Goal: Task Accomplishment & Management: Complete application form

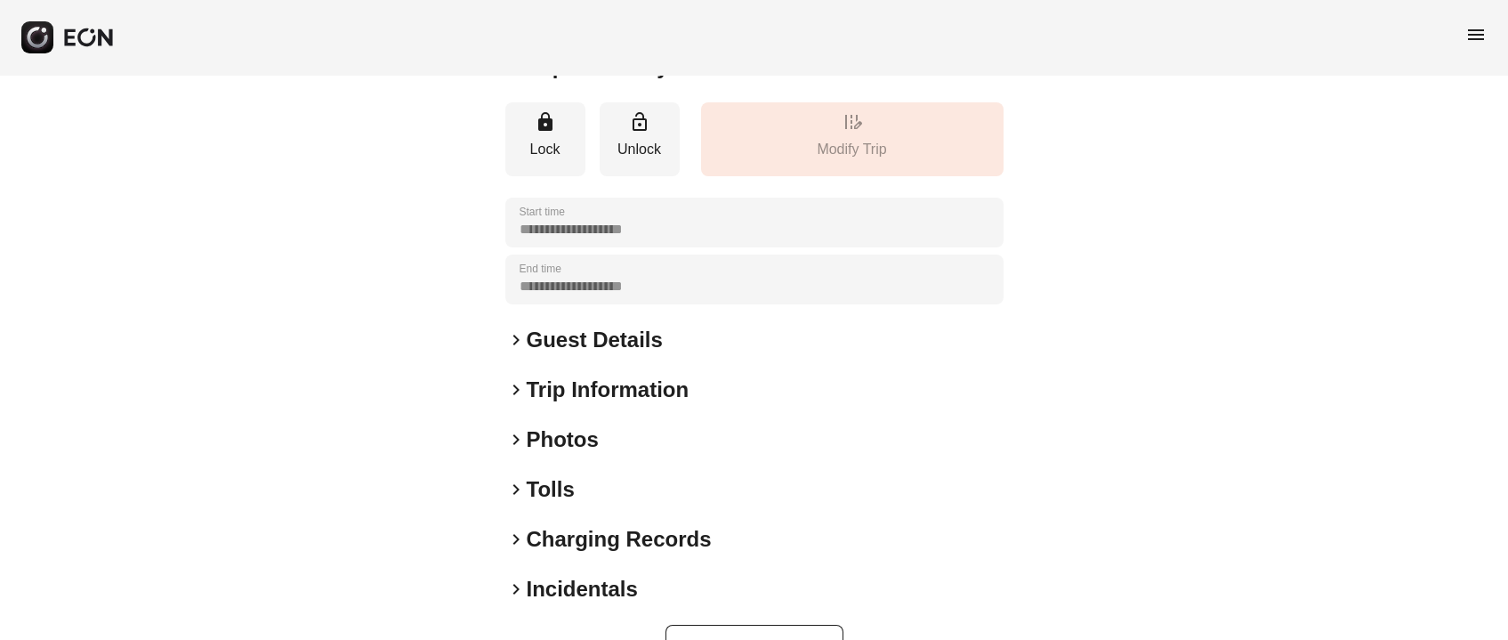
scroll to position [319, 0]
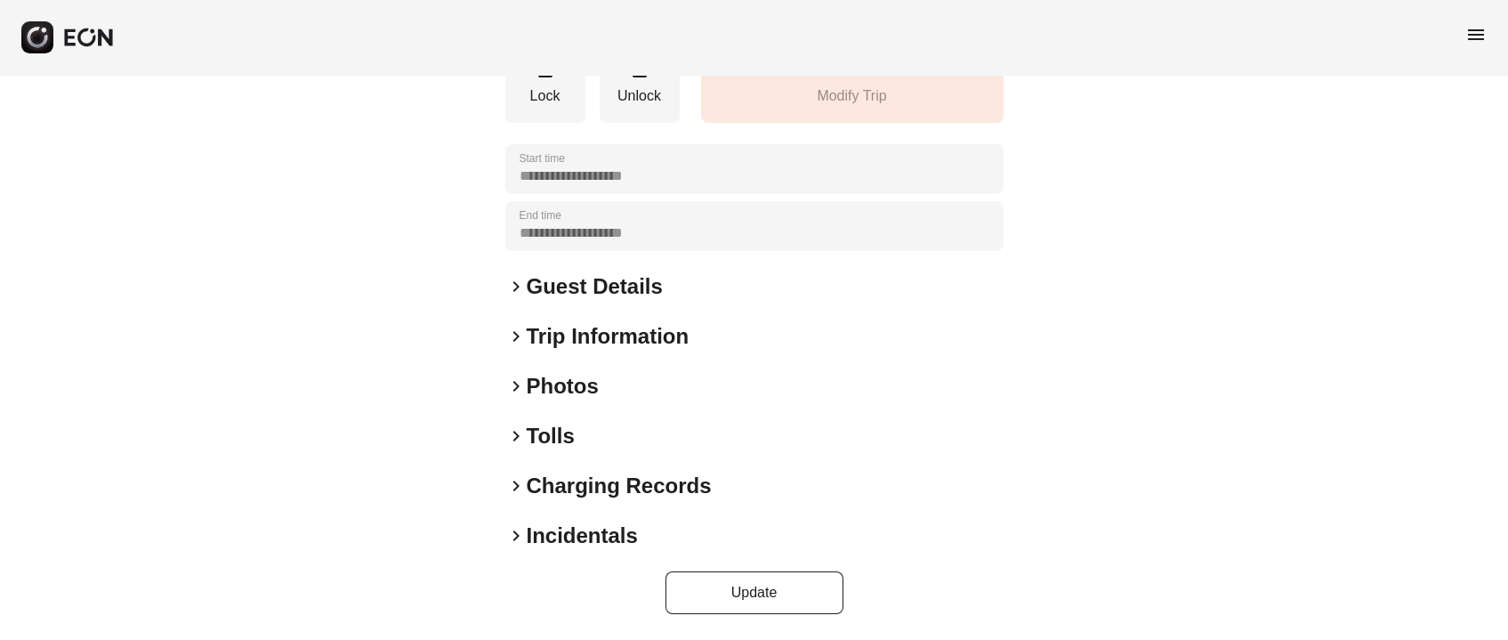
click at [535, 523] on h2 "Incidentals" at bounding box center [582, 535] width 111 height 28
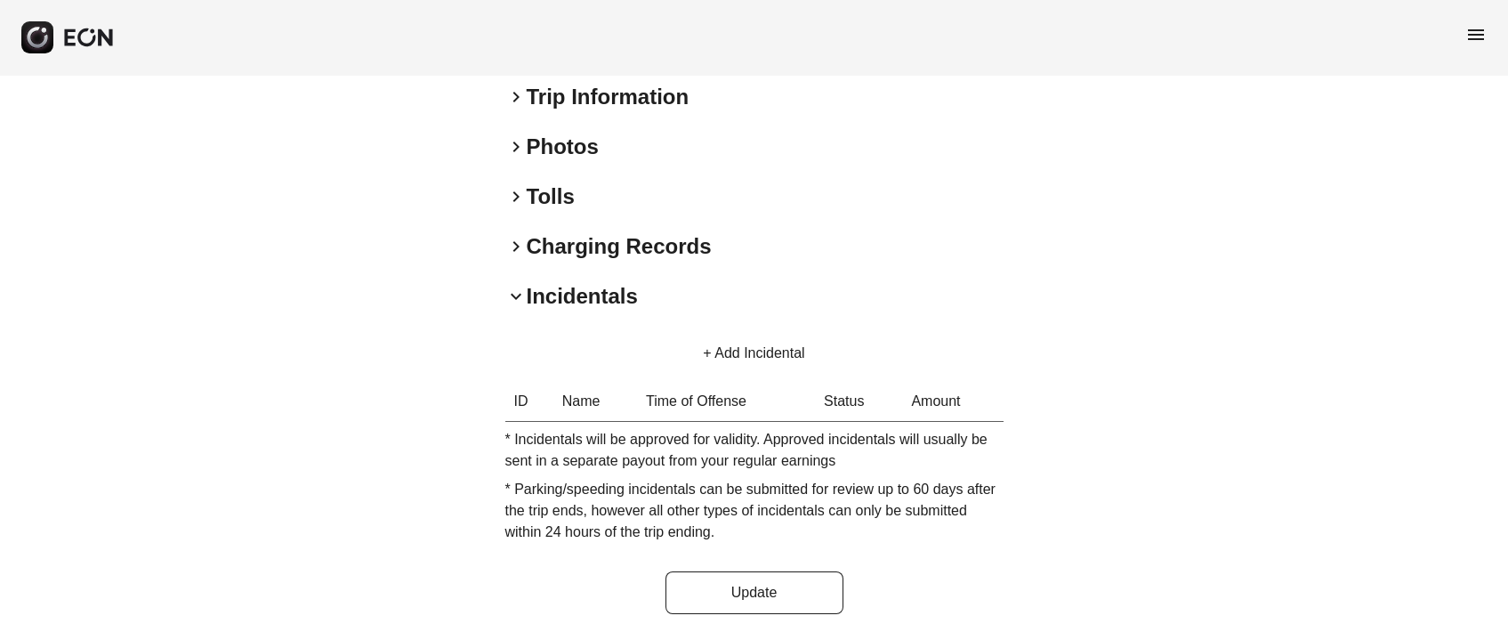
click at [738, 361] on button "+ Add Incidental" at bounding box center [754, 353] width 144 height 43
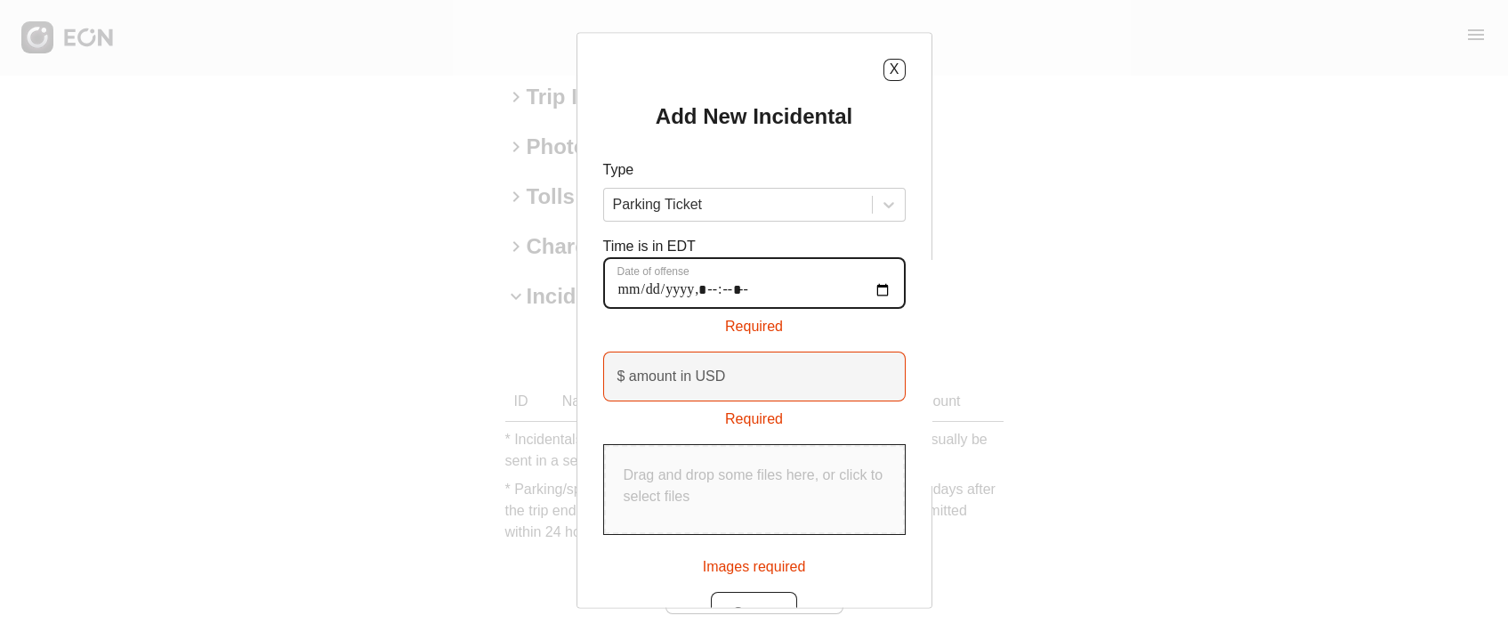
click at [631, 288] on offense "Date of offense" at bounding box center [754, 283] width 302 height 52
click at [633, 295] on offense "Date of offense" at bounding box center [754, 283] width 302 height 52
click at [626, 291] on offense "Date of offense" at bounding box center [754, 283] width 302 height 52
click at [622, 288] on offense "Date of offense" at bounding box center [754, 283] width 302 height 52
click at [660, 286] on offense "Date of offense" at bounding box center [754, 283] width 302 height 52
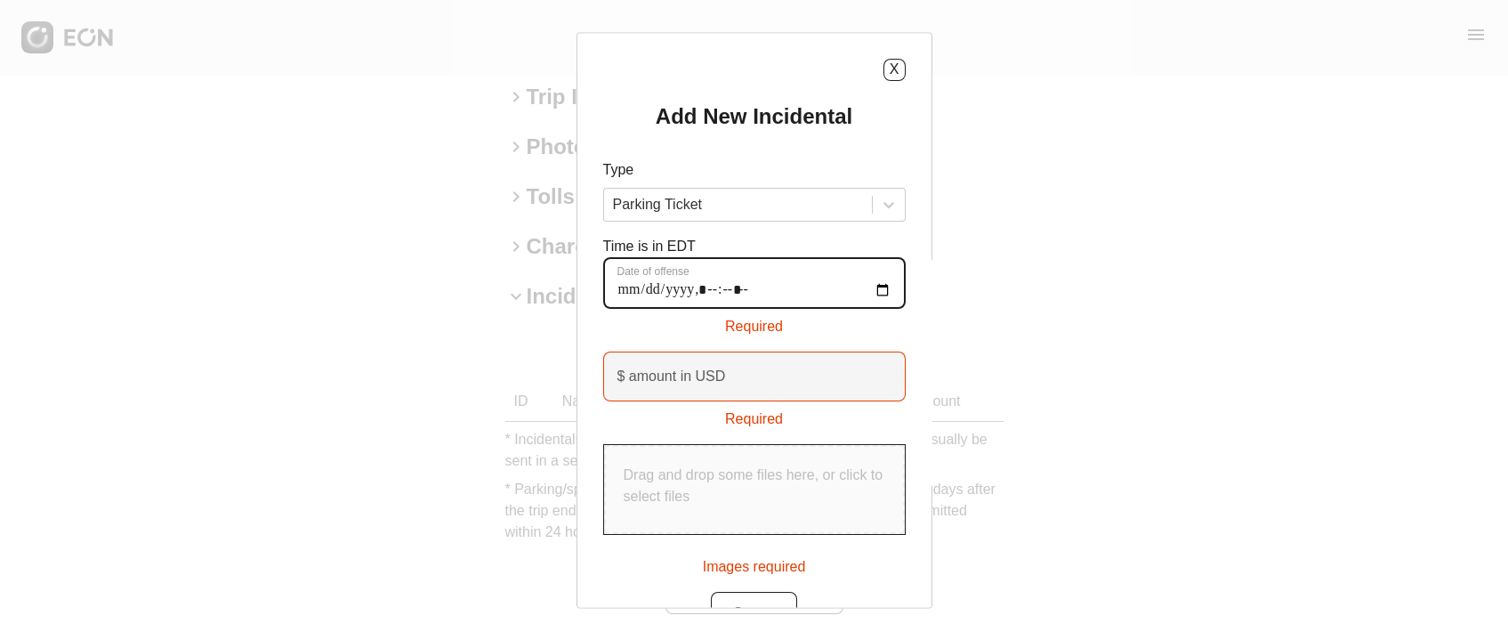
click at [654, 287] on offense "Date of offense" at bounding box center [754, 283] width 302 height 52
click at [712, 287] on offense "Date of offense" at bounding box center [754, 283] width 302 height 52
click at [891, 293] on offense "Date of offense" at bounding box center [754, 283] width 302 height 52
click at [872, 287] on offense "Date of offense" at bounding box center [754, 283] width 302 height 52
click at [883, 289] on offense "Date of offense" at bounding box center [754, 283] width 302 height 52
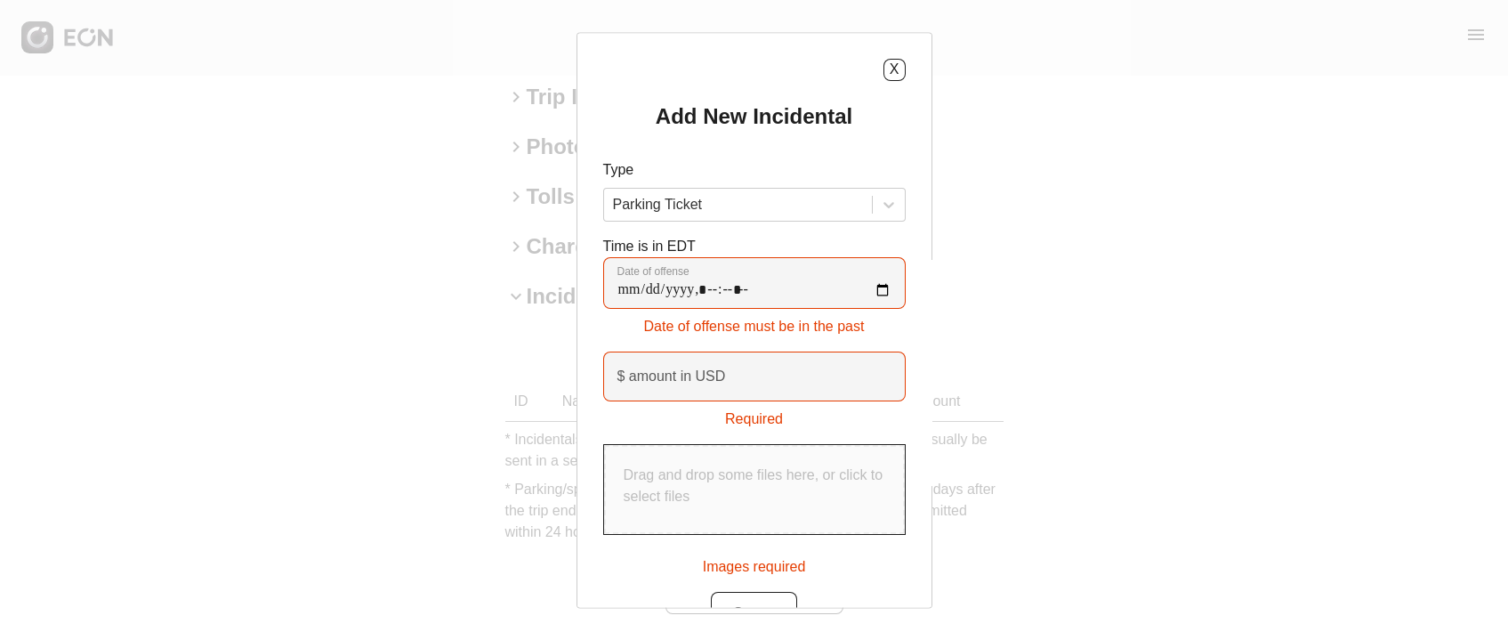
type offense "**********"
click at [811, 228] on div "Add New Incidental Type Parking Ticket Time is in EDT Date of offense Date of o…" at bounding box center [754, 368] width 302 height 532
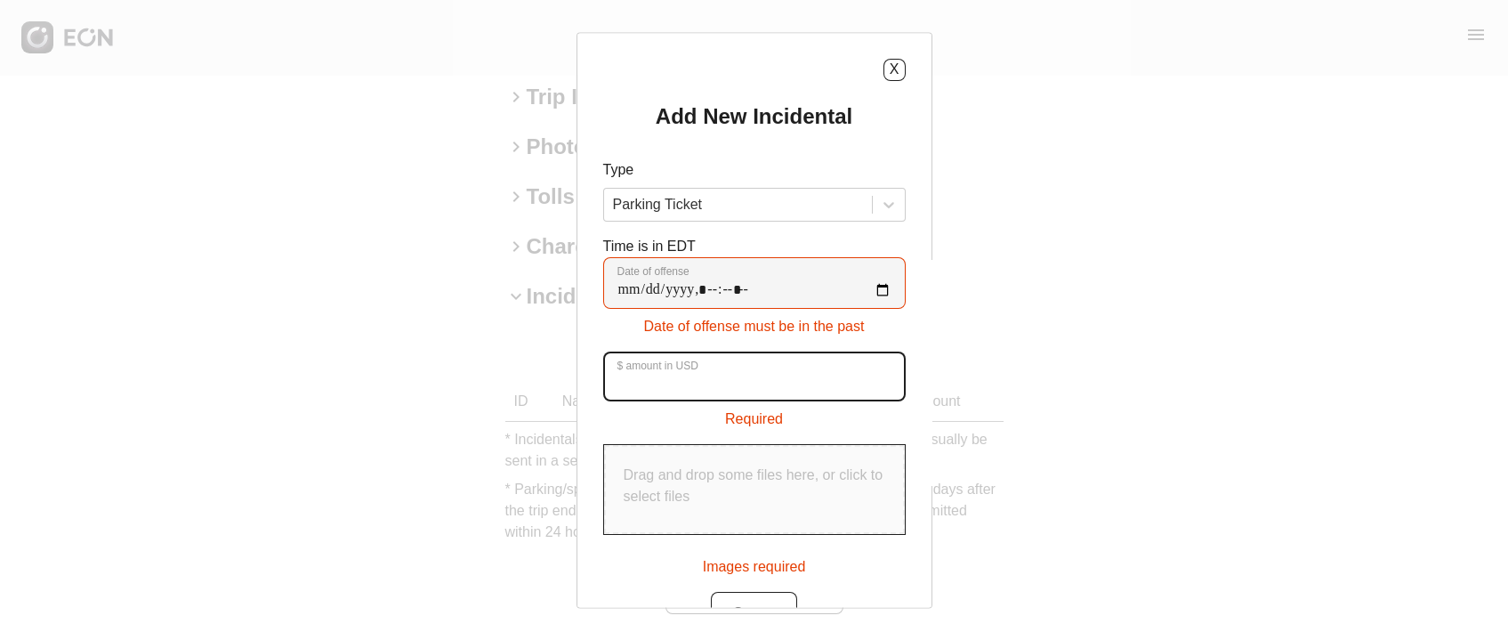
click at [751, 398] on USD "$ amount in USD" at bounding box center [754, 376] width 302 height 50
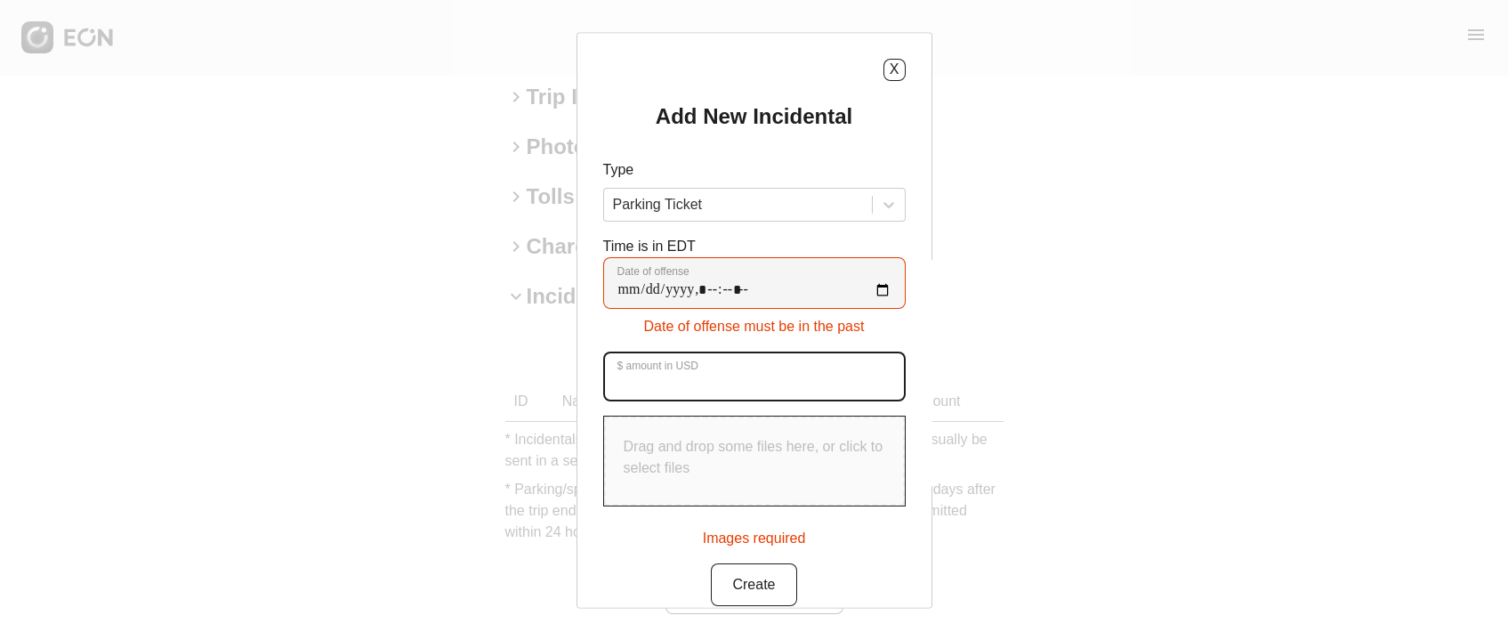
type USD "**"
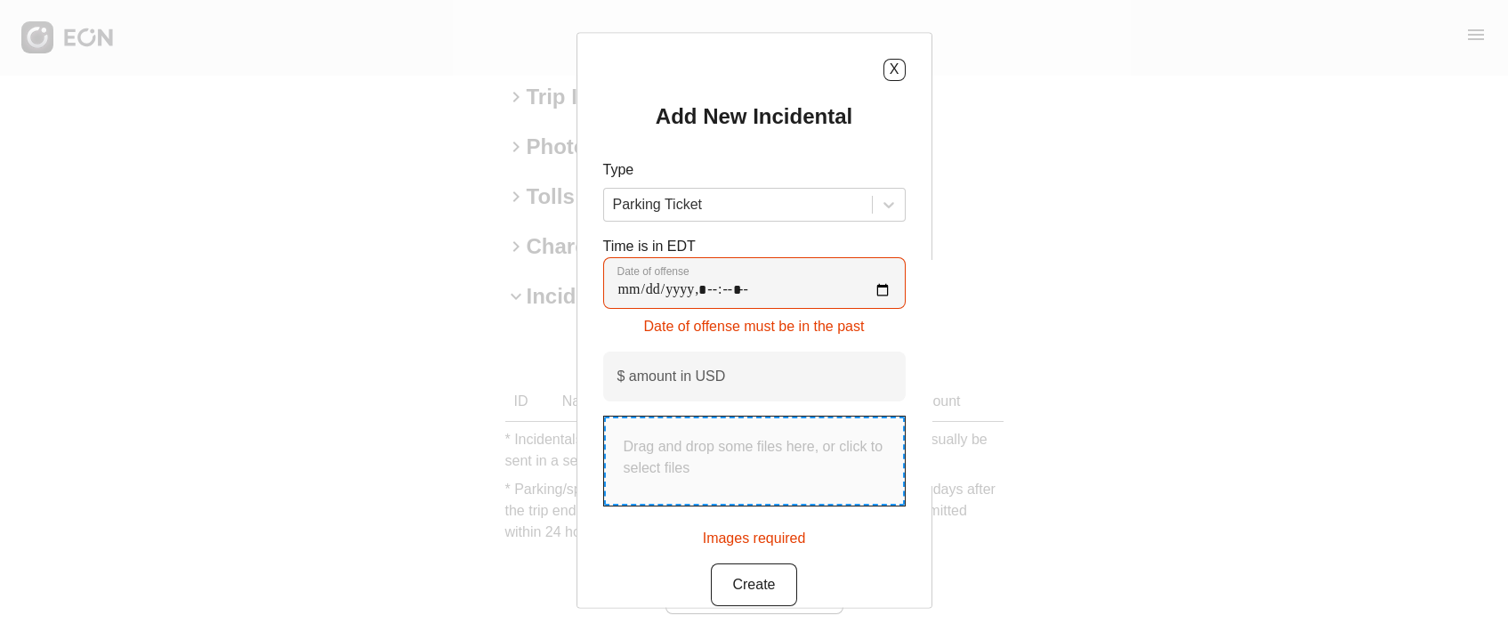
click at [760, 442] on p "Drag and drop some files here, or click to select files" at bounding box center [755, 457] width 262 height 43
type input "**********"
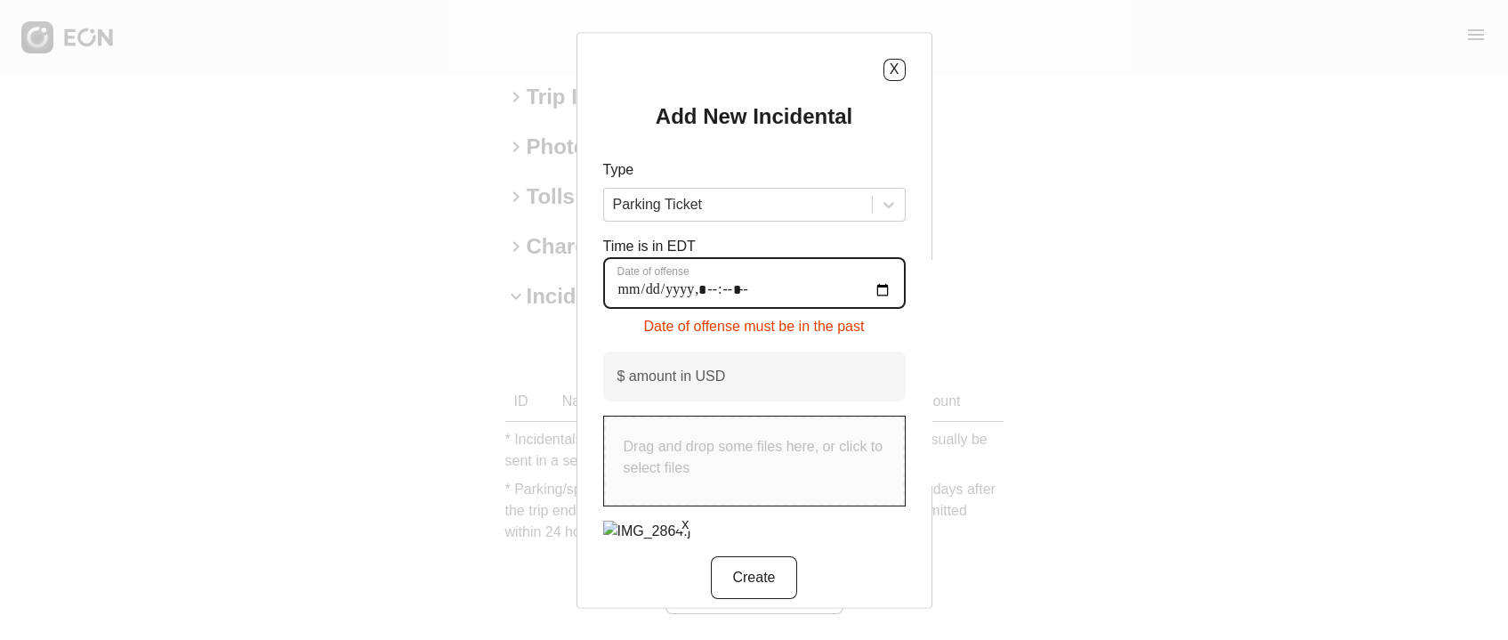
click at [632, 295] on offense "Date of offense" at bounding box center [754, 283] width 302 height 52
type offense "**********"
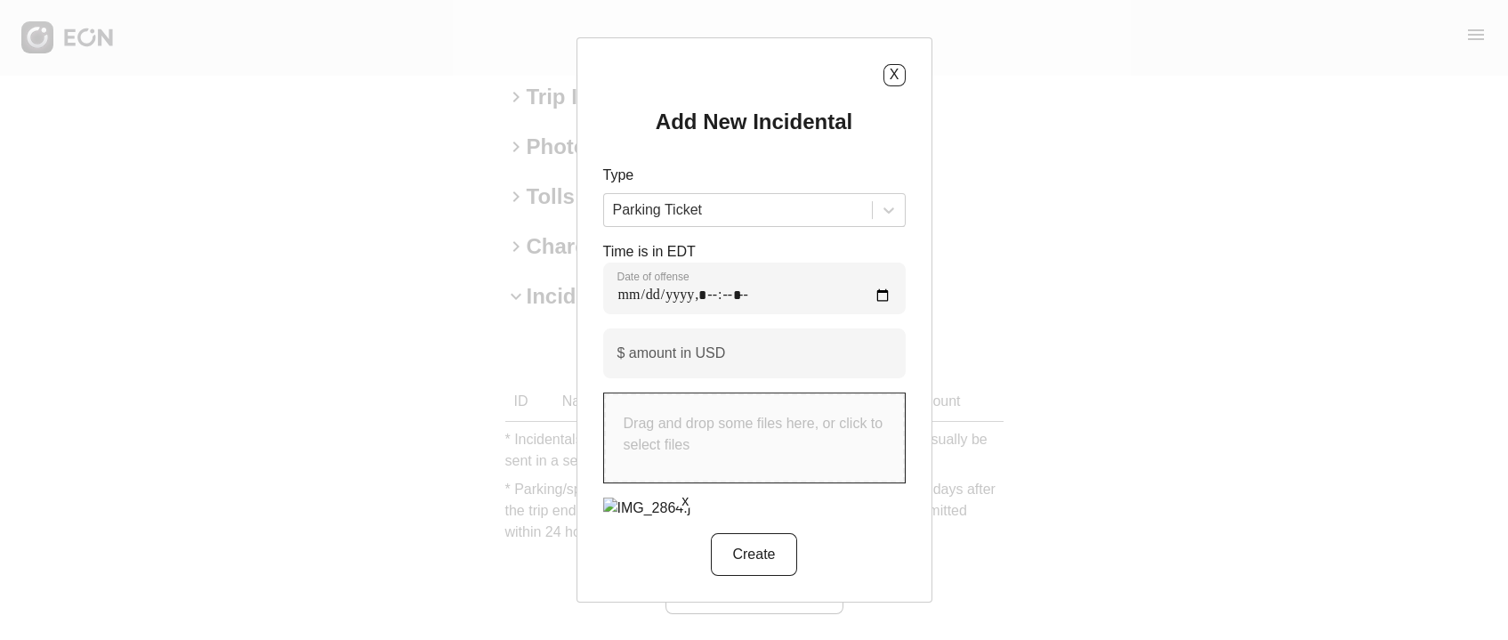
click at [798, 503] on div "x" at bounding box center [754, 508] width 302 height 22
click at [773, 569] on button "Create" at bounding box center [753, 554] width 85 height 43
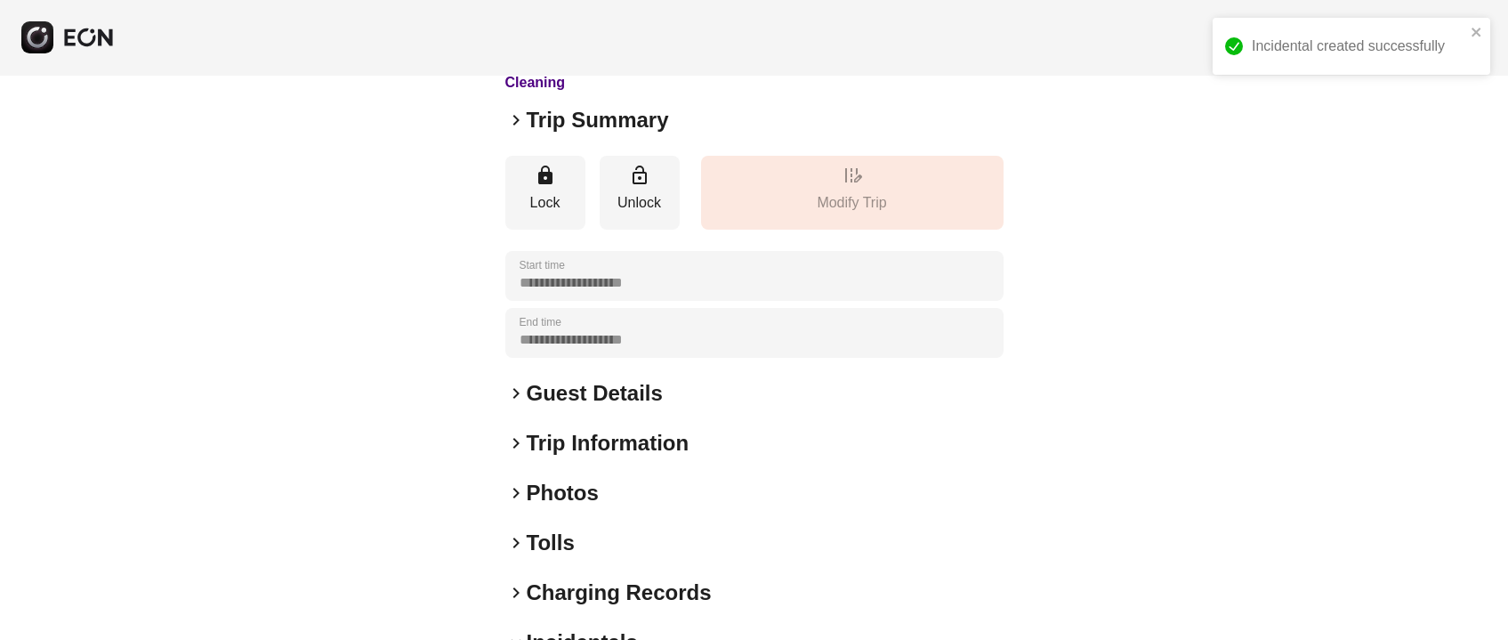
scroll to position [0, 0]
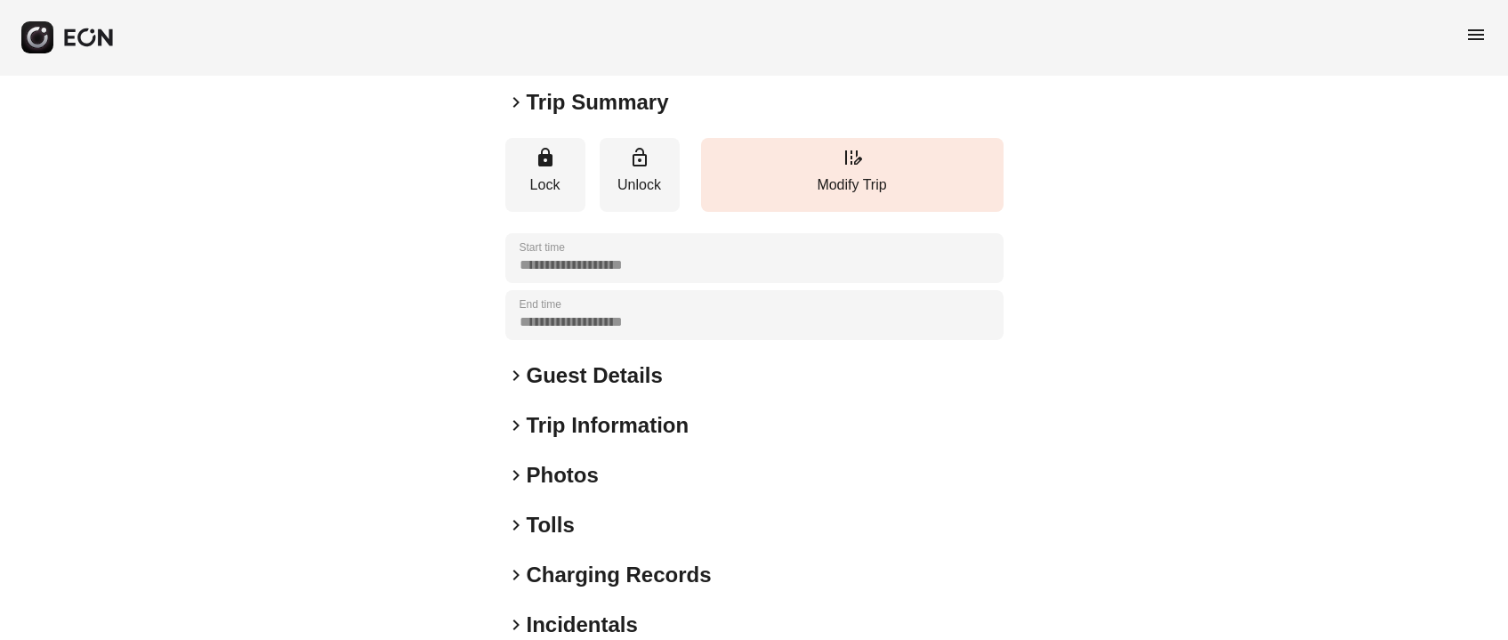
scroll to position [247, 0]
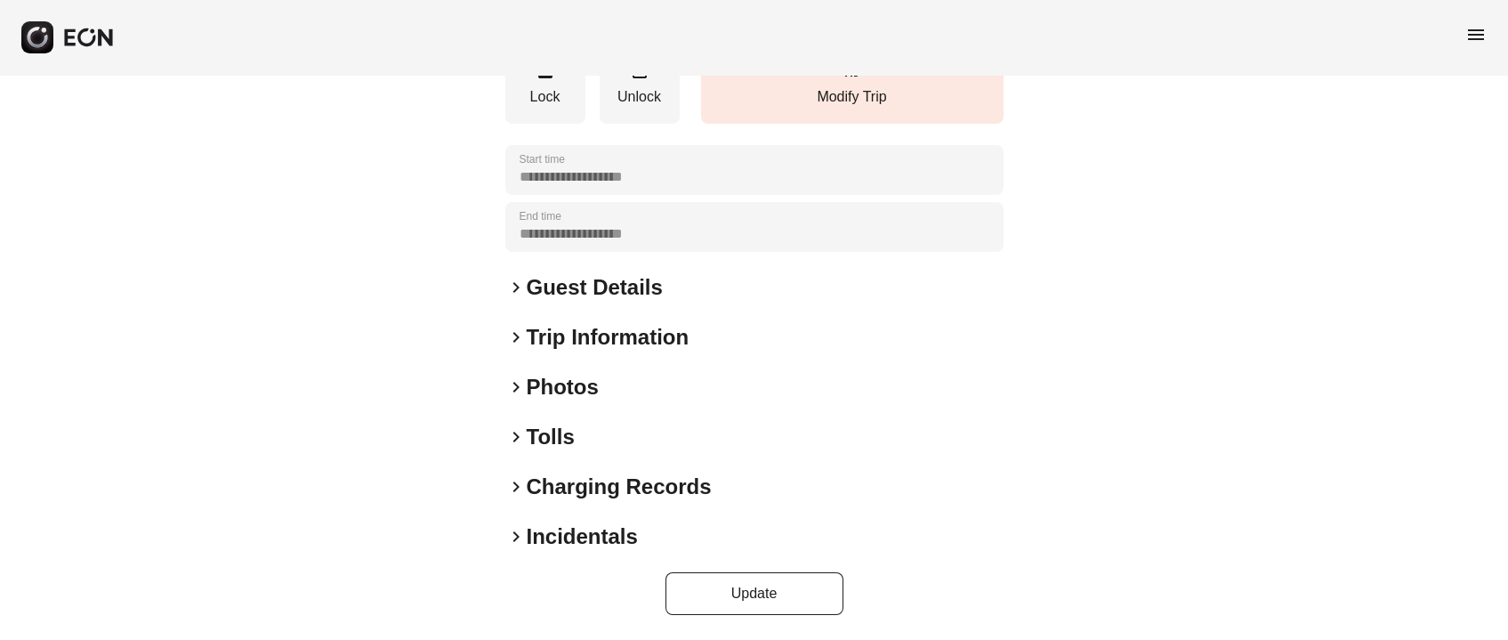
click at [554, 282] on h2 "Guest Details" at bounding box center [595, 287] width 136 height 28
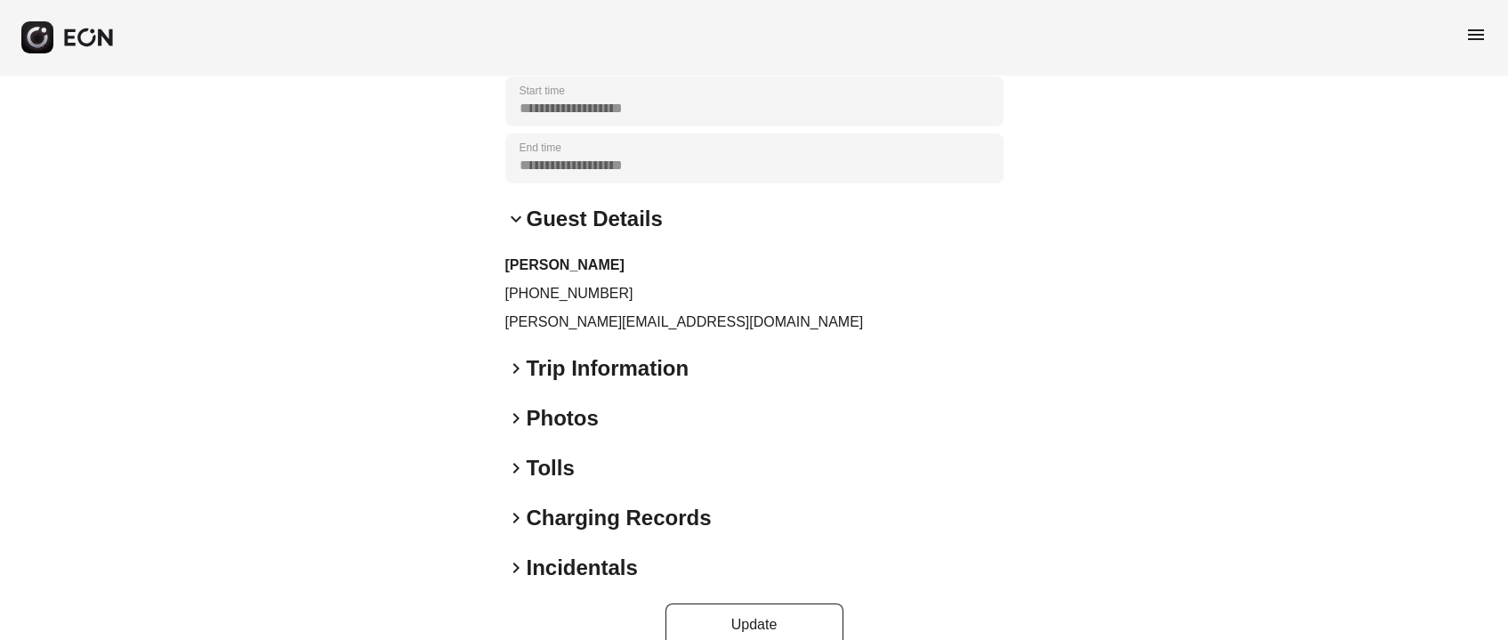
scroll to position [347, 0]
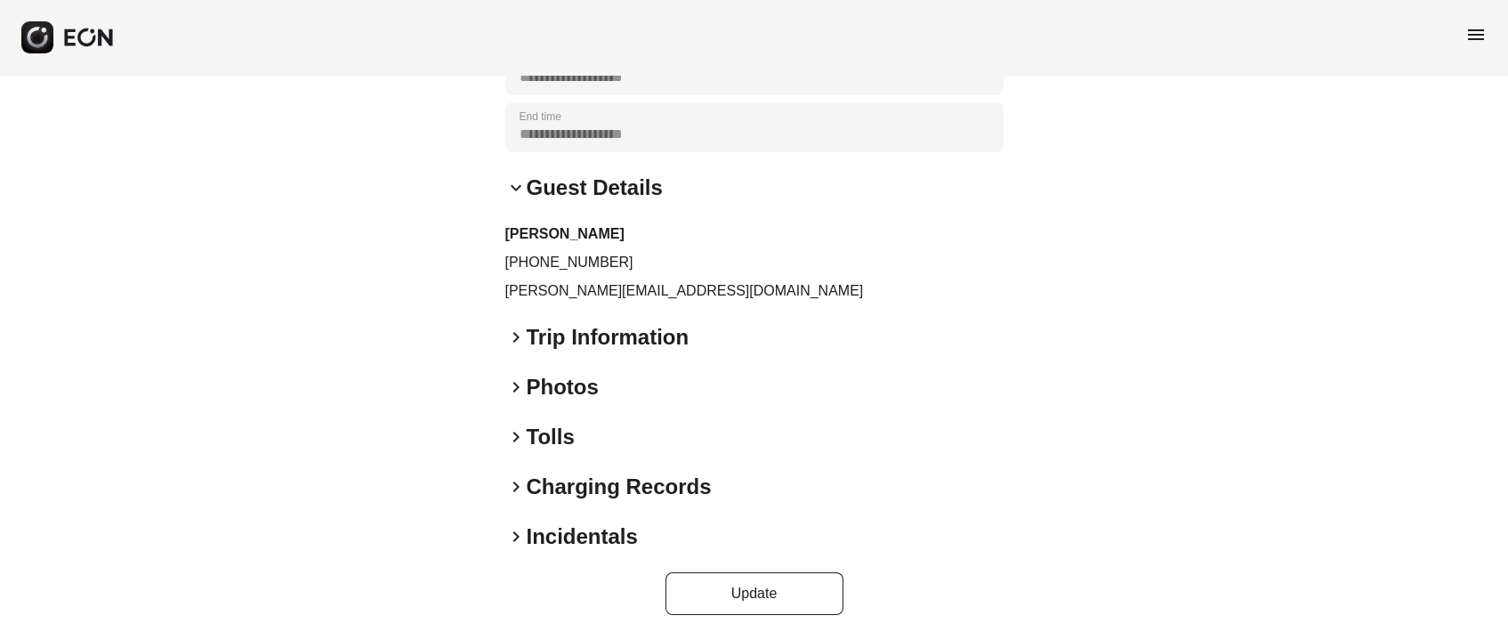
click at [564, 375] on h2 "Photos" at bounding box center [563, 387] width 72 height 28
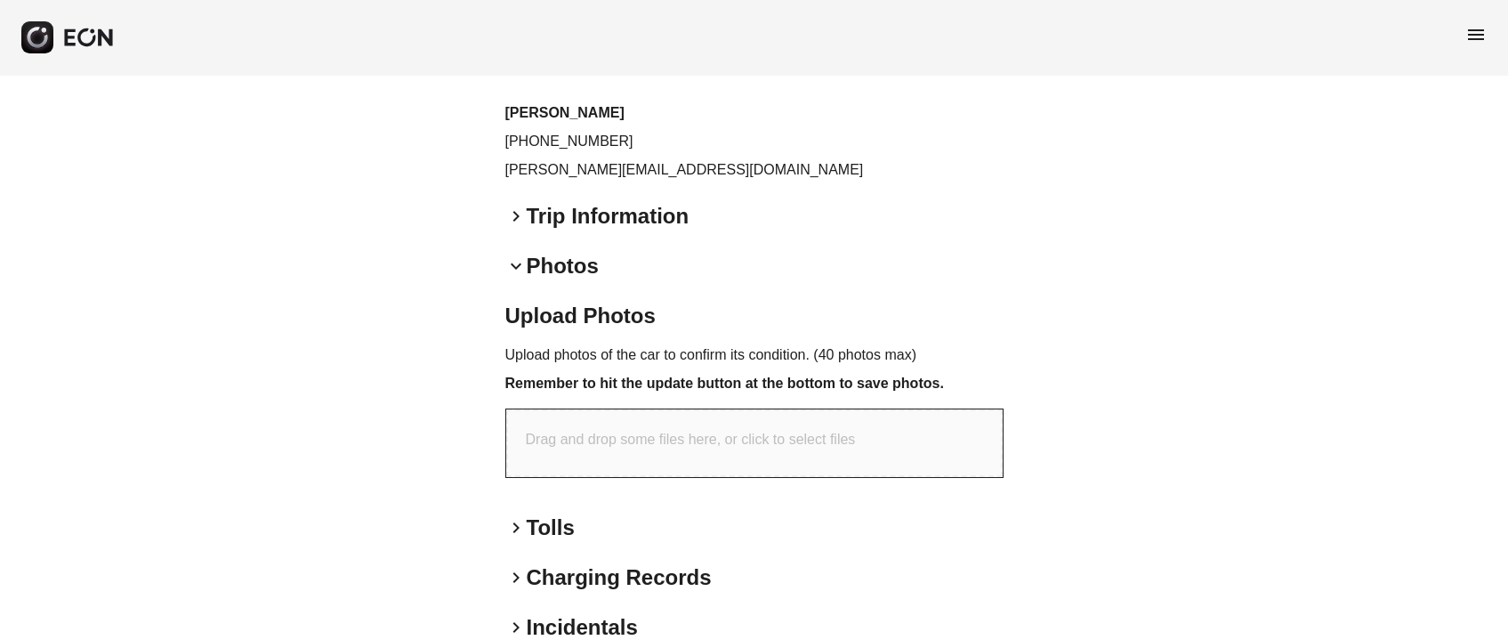
scroll to position [559, 0]
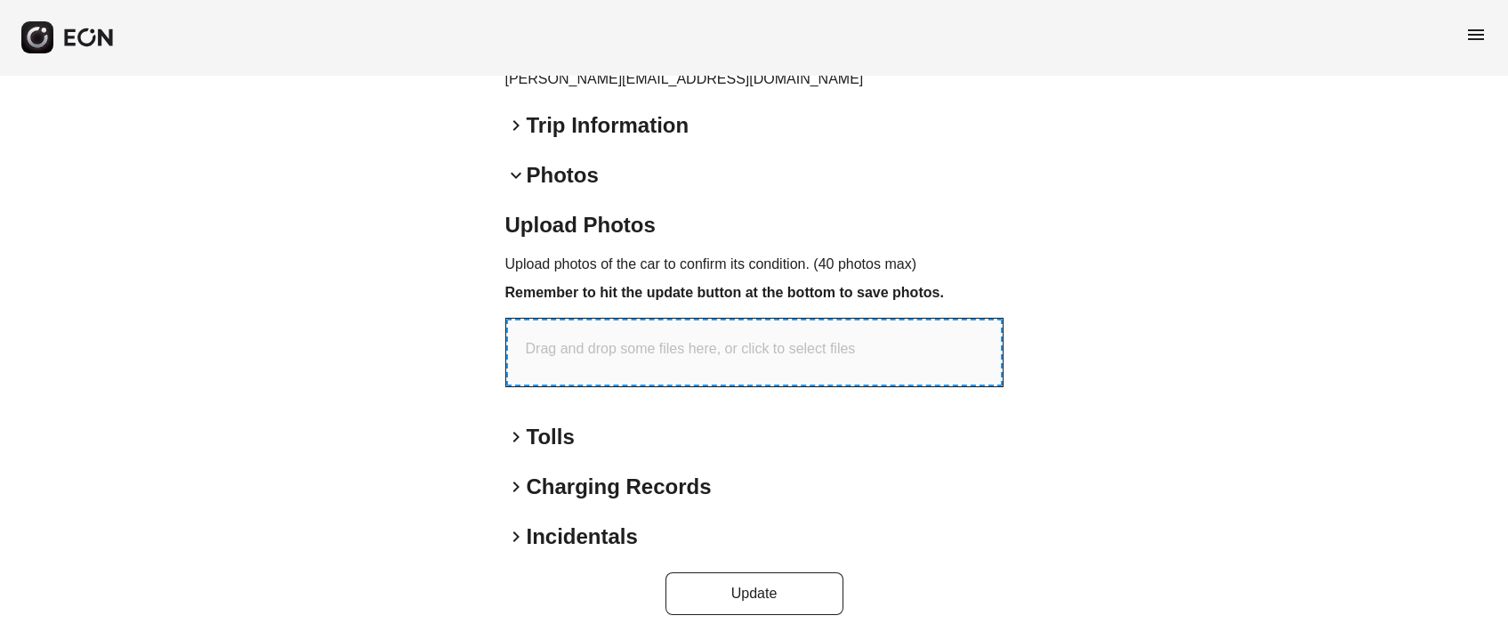
click at [609, 351] on p "Drag and drop some files here, or click to select files" at bounding box center [691, 348] width 330 height 21
type input "**********"
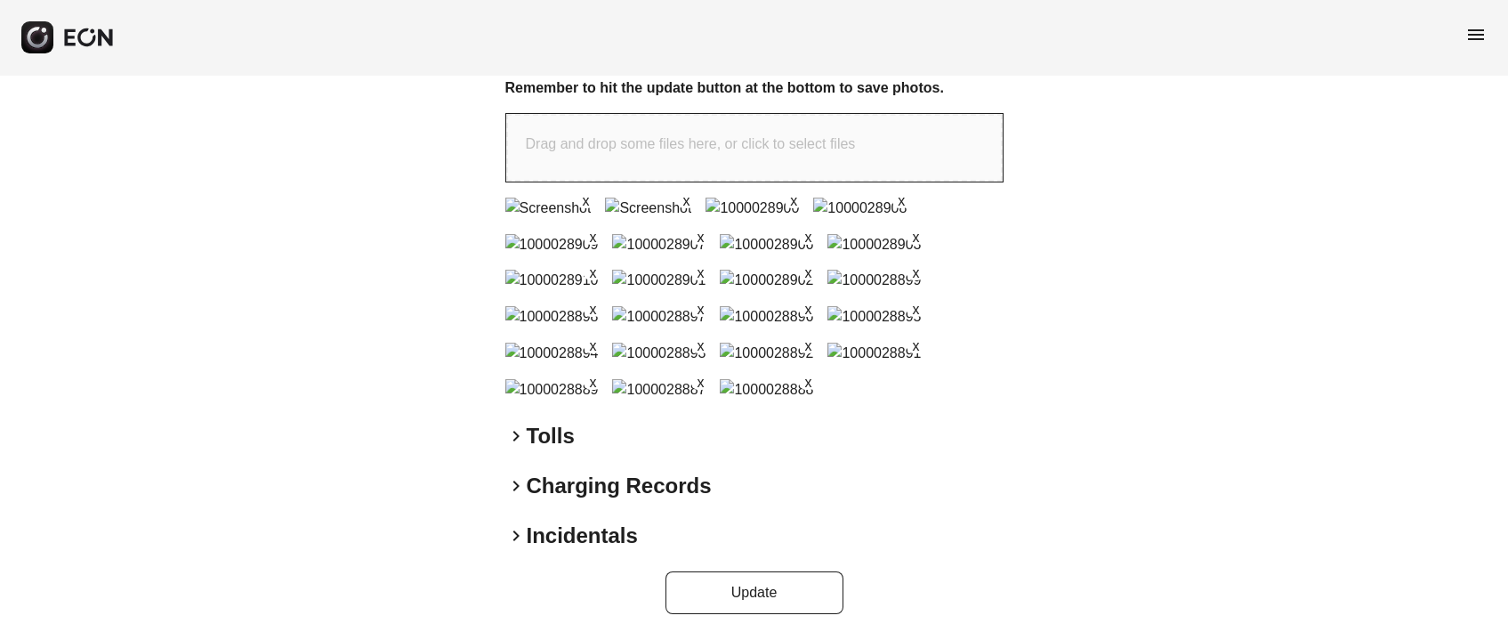
scroll to position [1266, 0]
click at [754, 589] on button "Update" at bounding box center [754, 592] width 178 height 43
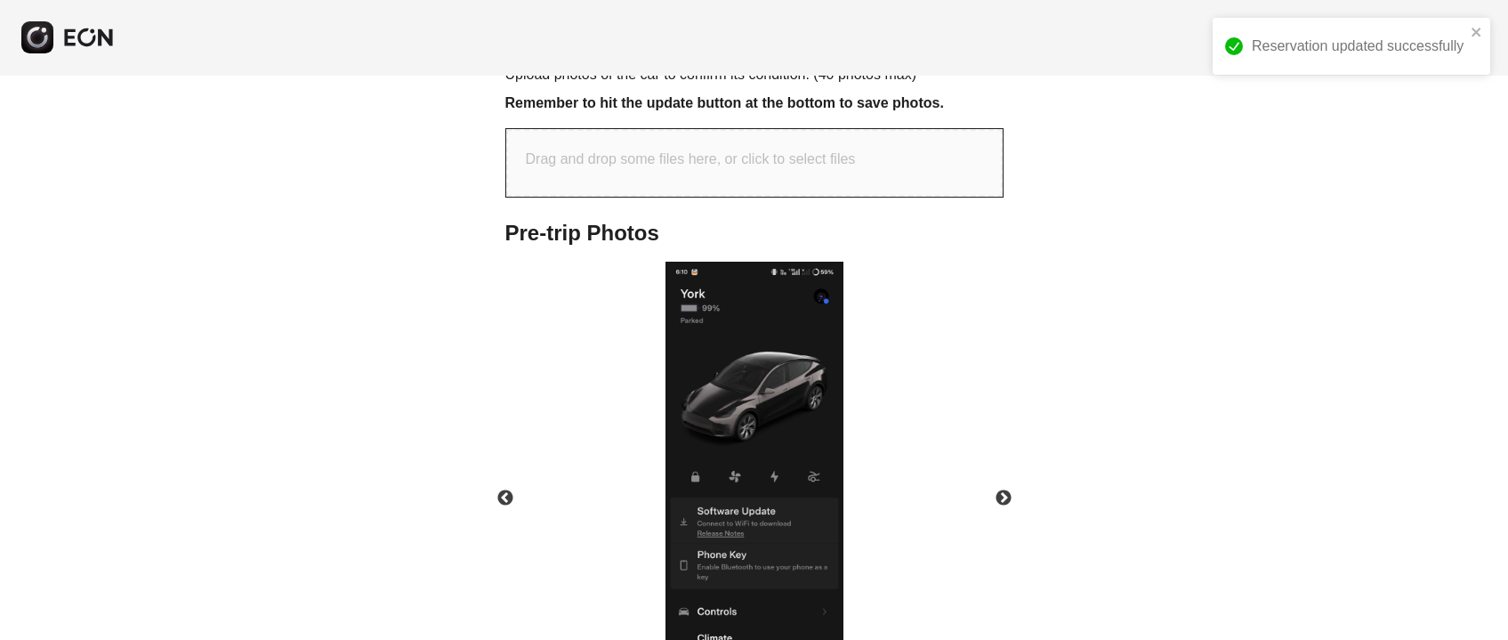
scroll to position [1146, 0]
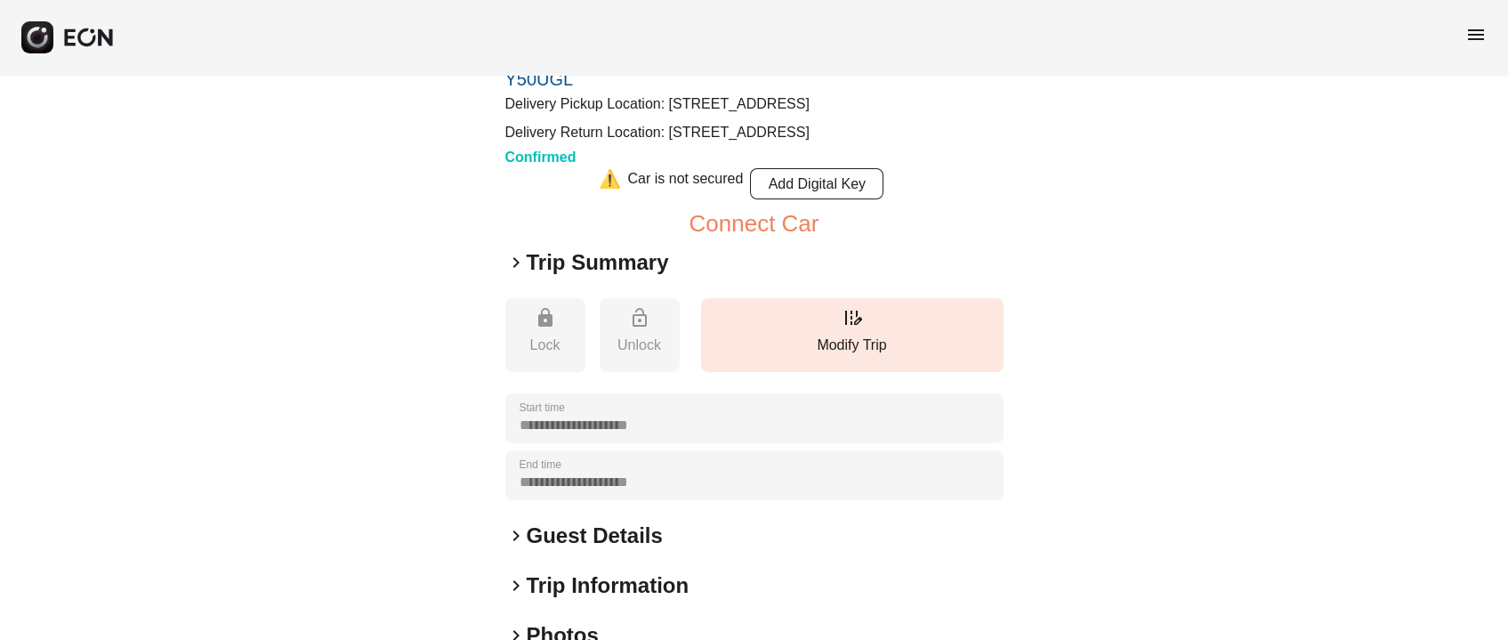
scroll to position [133, 0]
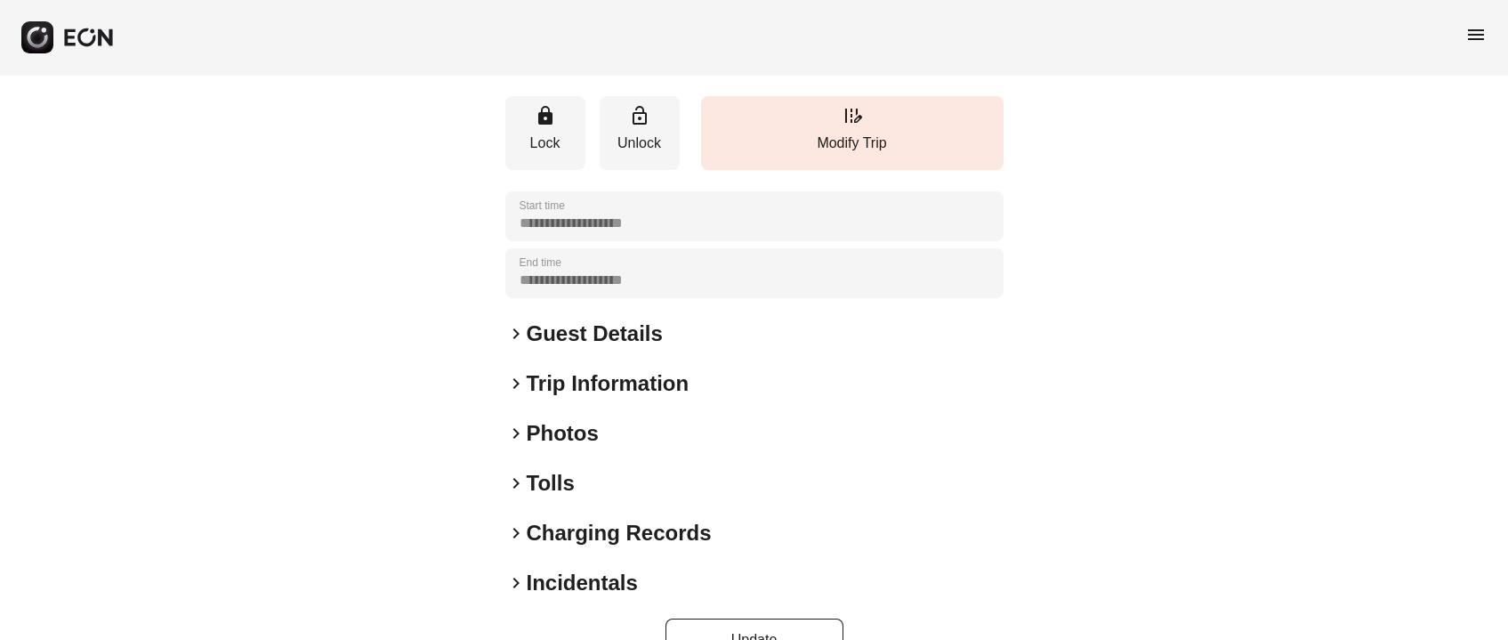
scroll to position [247, 0]
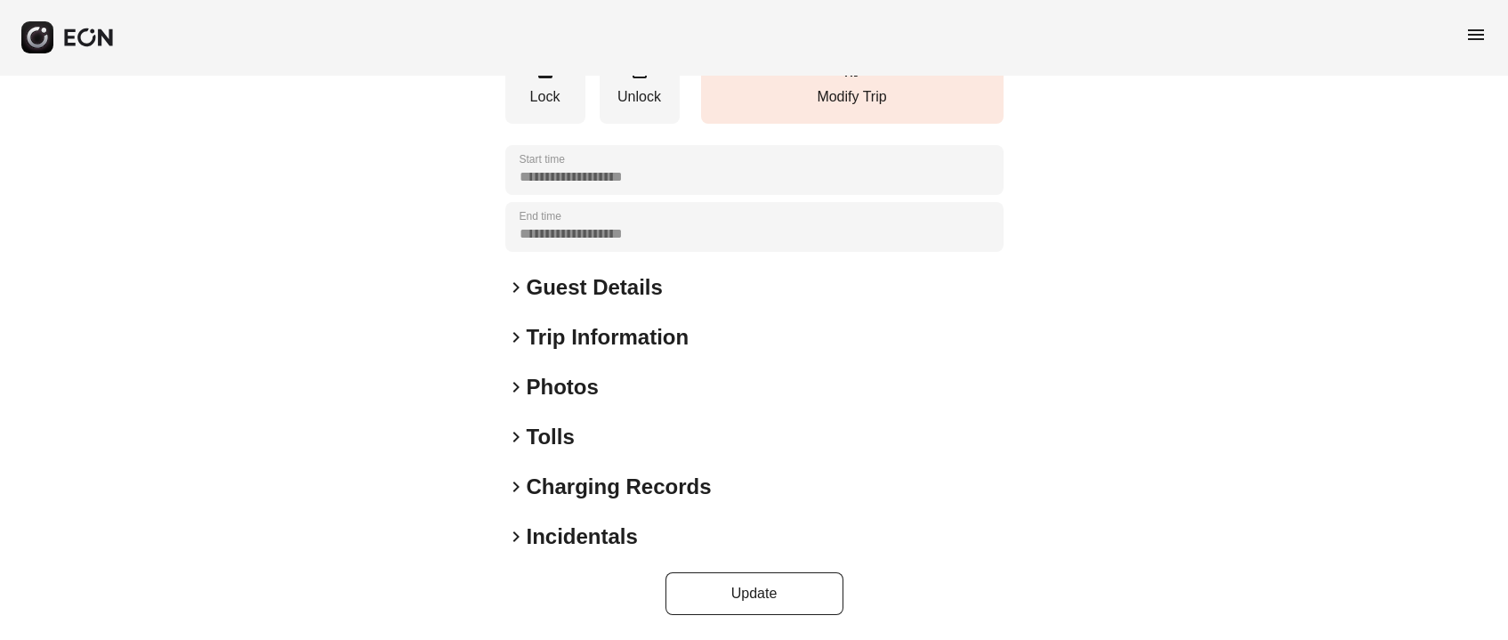
click at [559, 375] on h2 "Photos" at bounding box center [563, 387] width 72 height 28
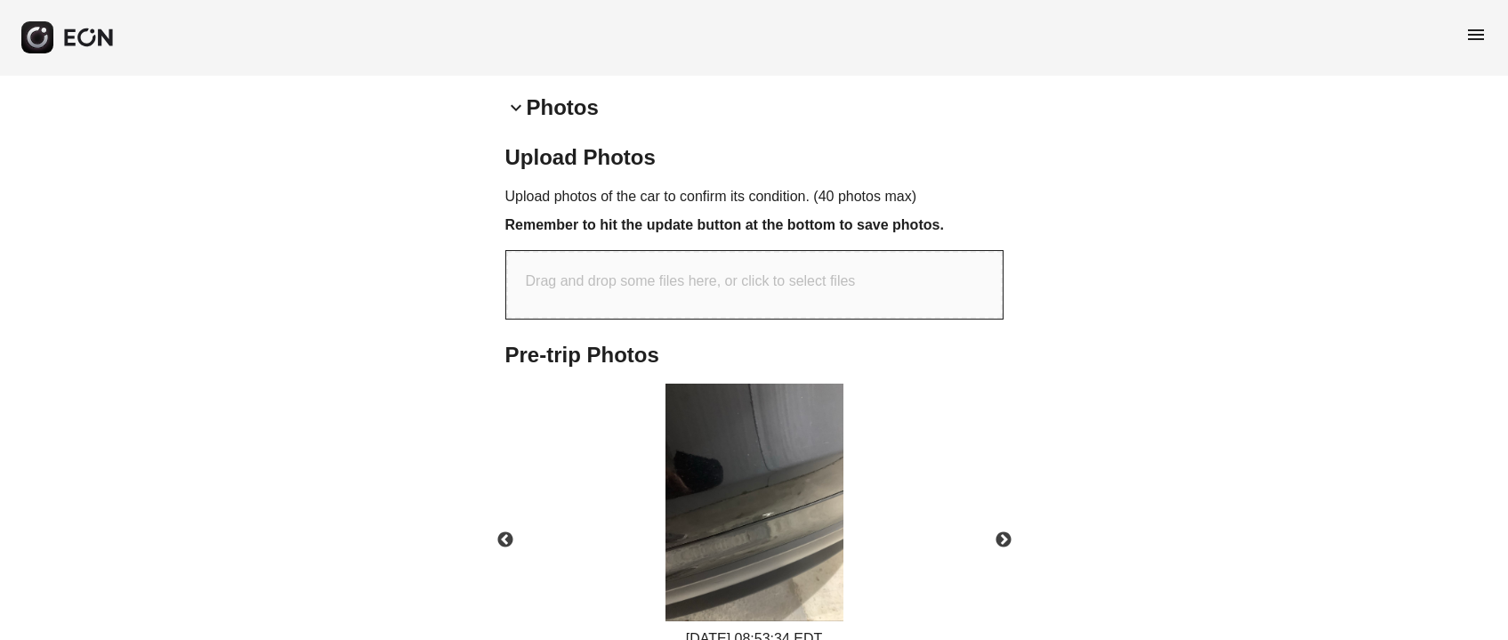
scroll to position [649, 0]
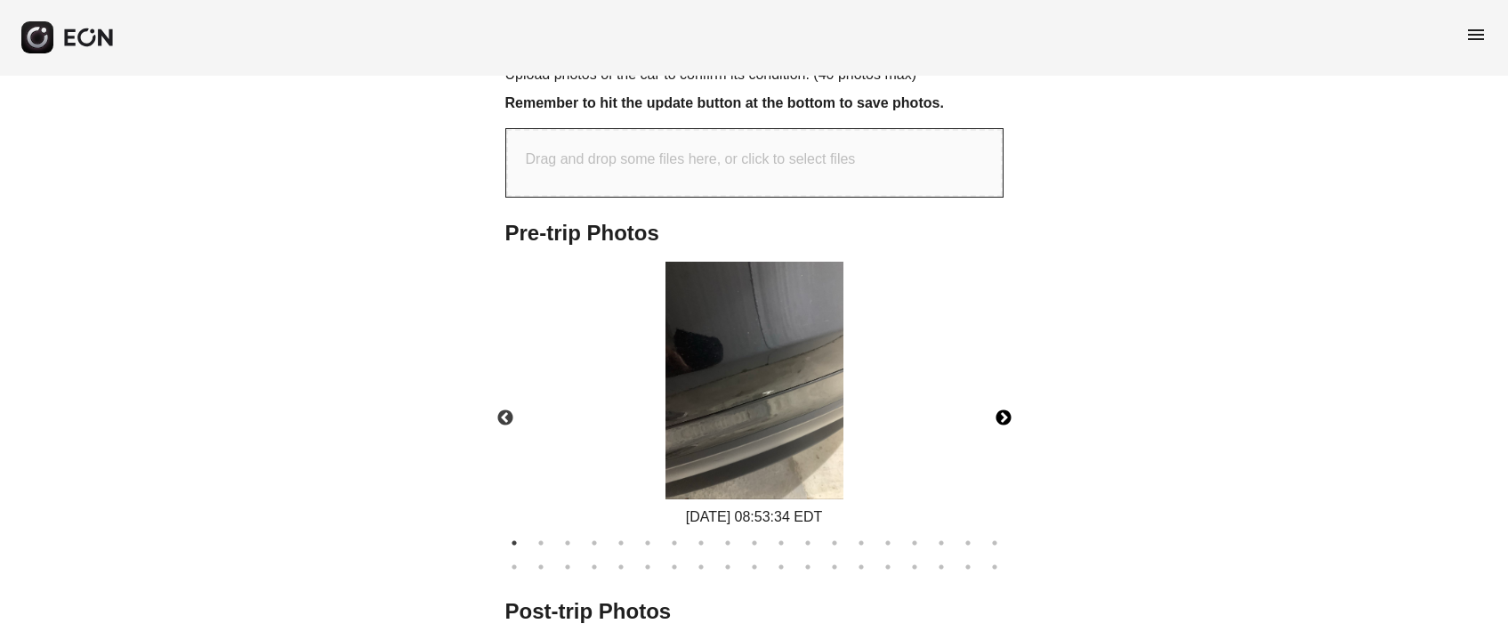
click at [1020, 415] on button "Next" at bounding box center [1003, 418] width 62 height 62
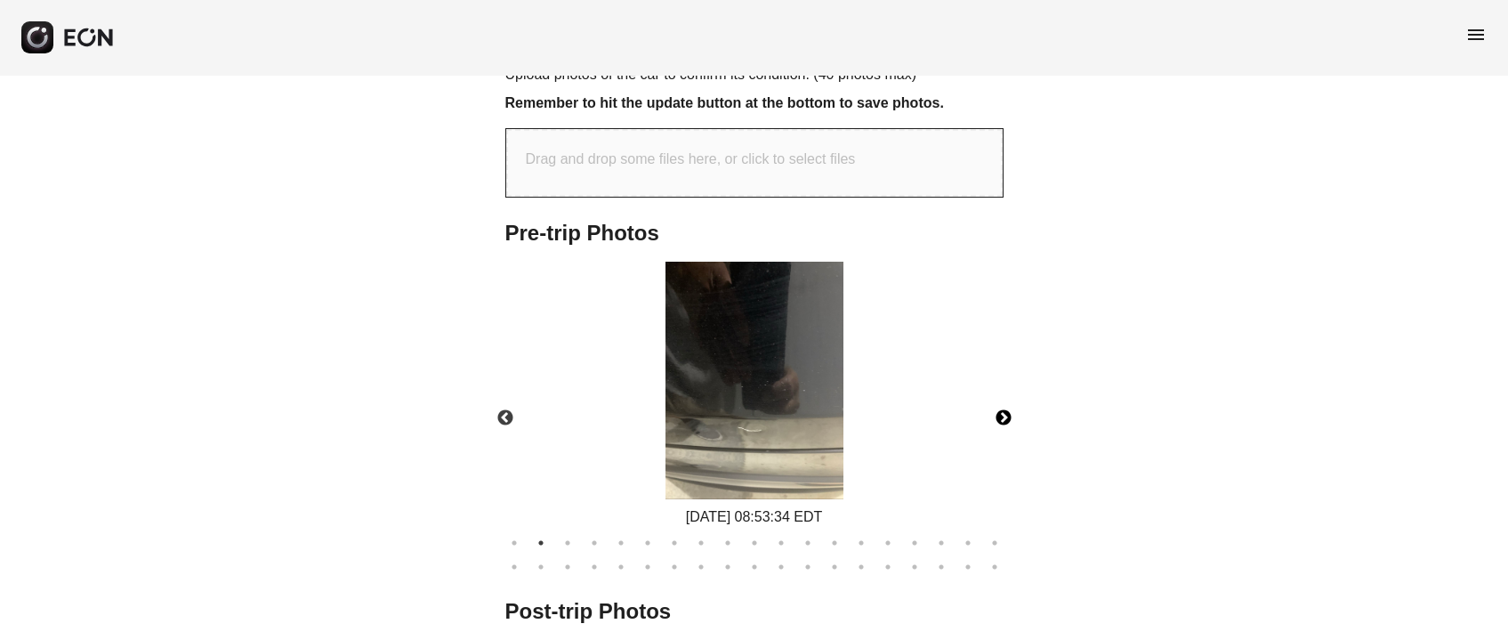
click at [1020, 415] on button "Next" at bounding box center [1003, 418] width 62 height 62
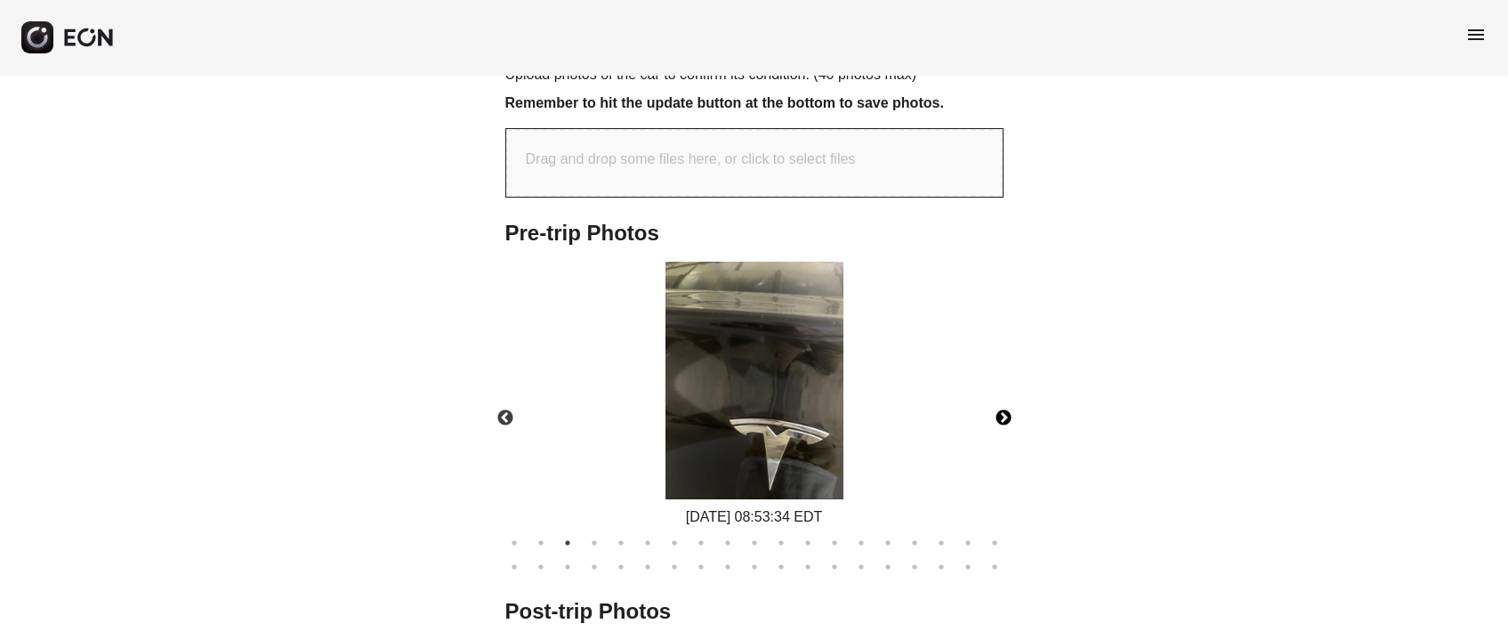
click at [1020, 415] on button "Next" at bounding box center [1003, 418] width 62 height 62
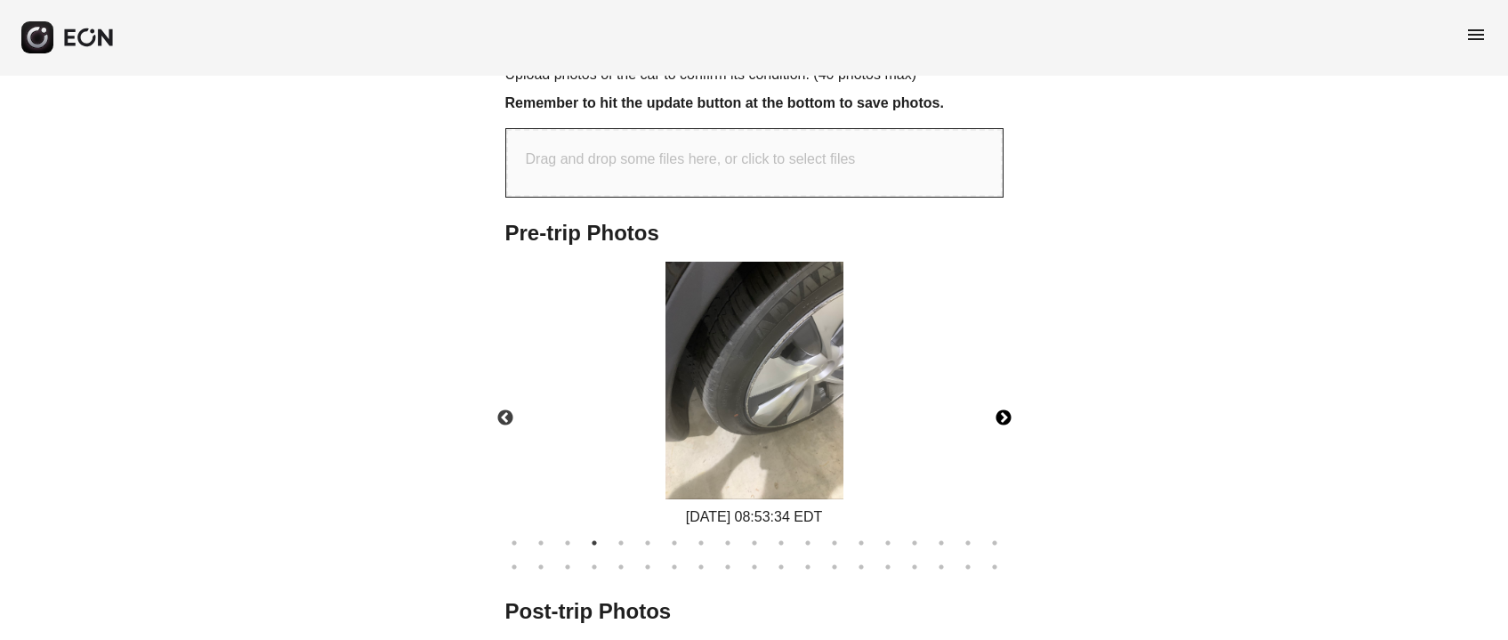
click at [1020, 415] on button "Next" at bounding box center [1003, 418] width 62 height 62
